Goal: Use online tool/utility: Utilize a website feature to perform a specific function

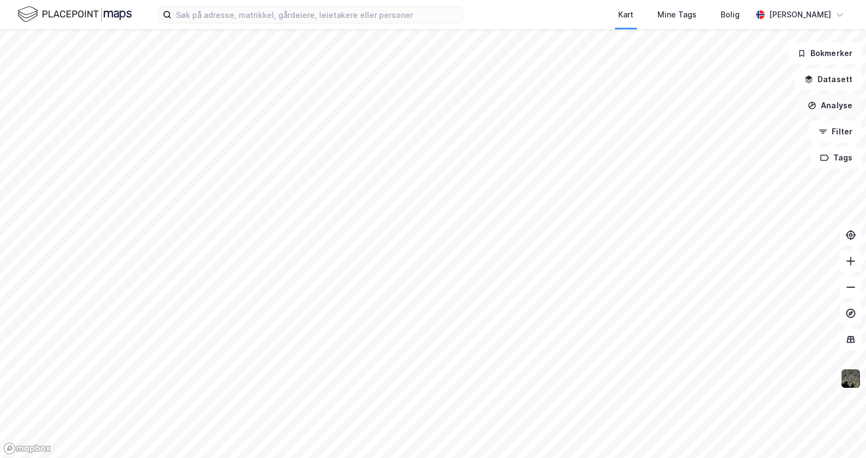
click at [819, 103] on button "Analyse" at bounding box center [829, 106] width 63 height 22
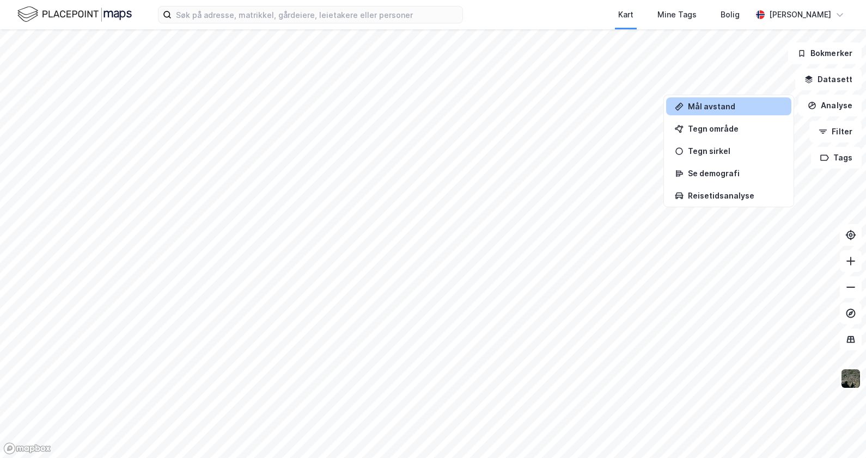
click at [717, 109] on div "Mål avstand" at bounding box center [735, 106] width 95 height 9
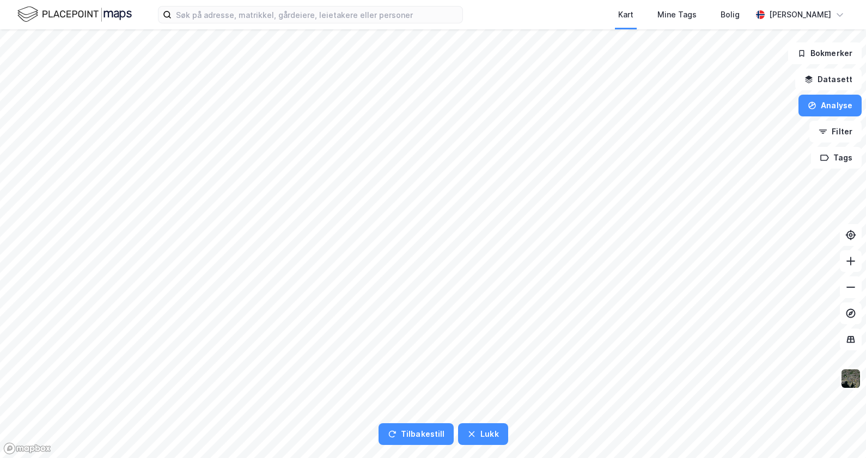
click at [865, 323] on html "Kart Mine Tags [PERSON_NAME] Tilbakestill Lukk Bokmerker Datasett Analyse Filte…" at bounding box center [433, 229] width 866 height 458
